Goal: Information Seeking & Learning: Understand process/instructions

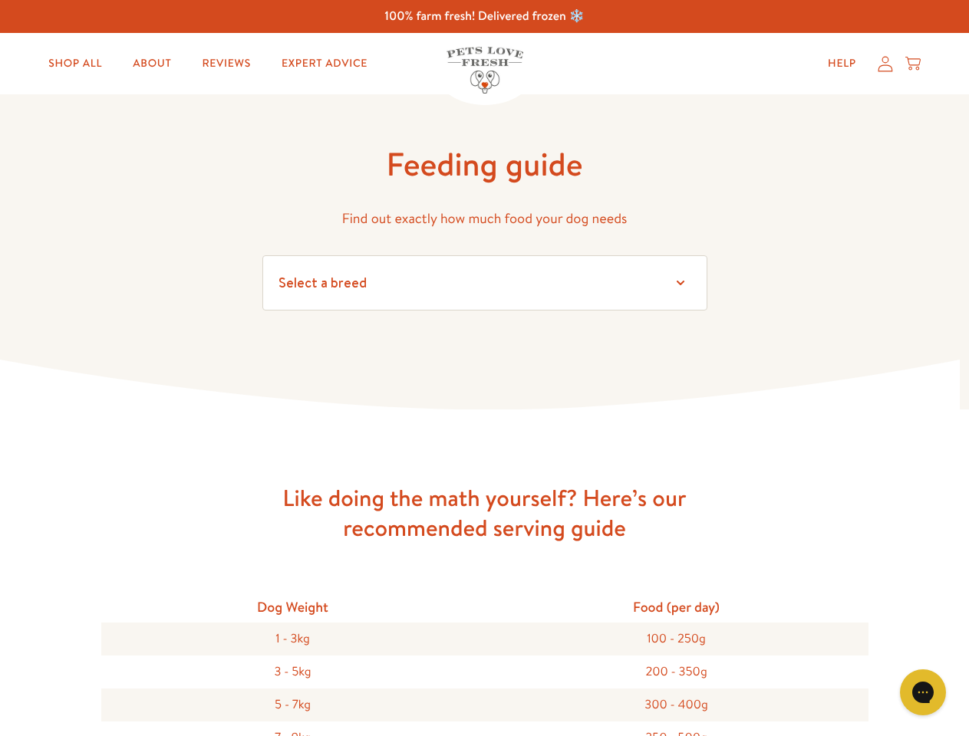
click at [484, 368] on icon at bounding box center [484, 385] width 969 height 51
click at [923, 693] on icon "Gorgias live chat" at bounding box center [922, 692] width 15 height 15
